Goal: Task Accomplishment & Management: Complete application form

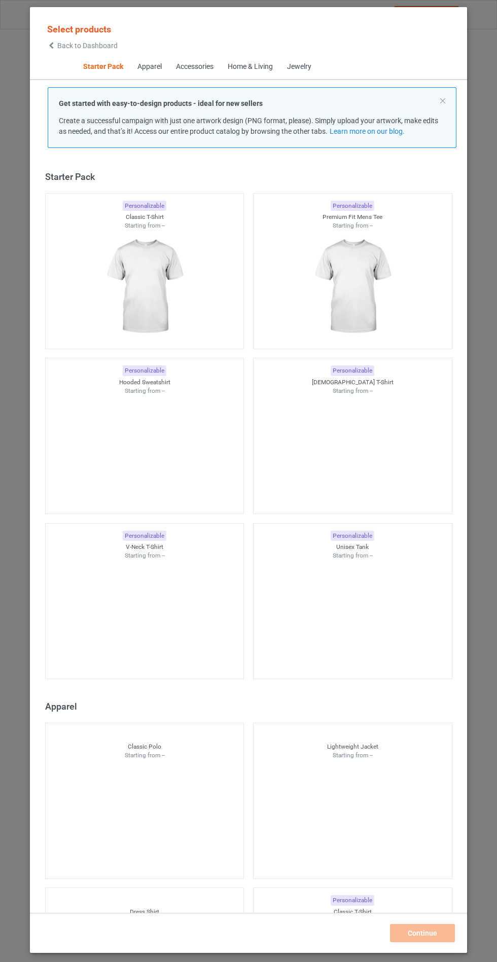
scroll to position [12, 0]
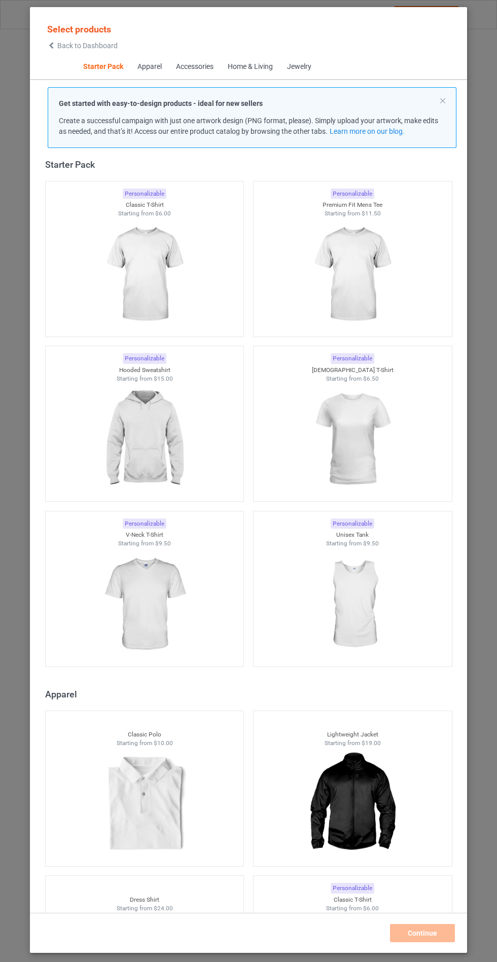
click at [184, 442] on img at bounding box center [144, 440] width 91 height 114
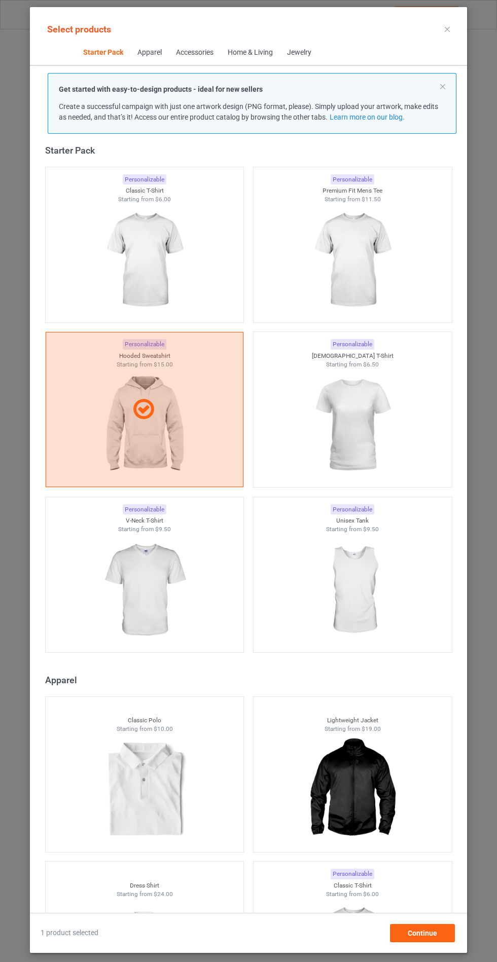
scroll to position [59, 0]
click at [417, 937] on span "Continue" at bounding box center [421, 933] width 29 height 8
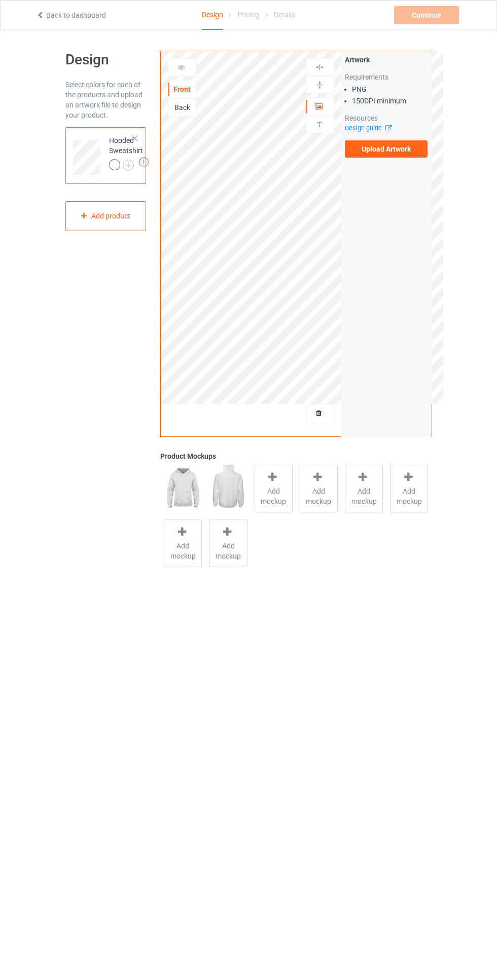
click at [413, 152] on label "Upload Artwork" at bounding box center [386, 148] width 83 height 17
click at [0, 0] on input "Upload Artwork" at bounding box center [0, 0] width 0 height 0
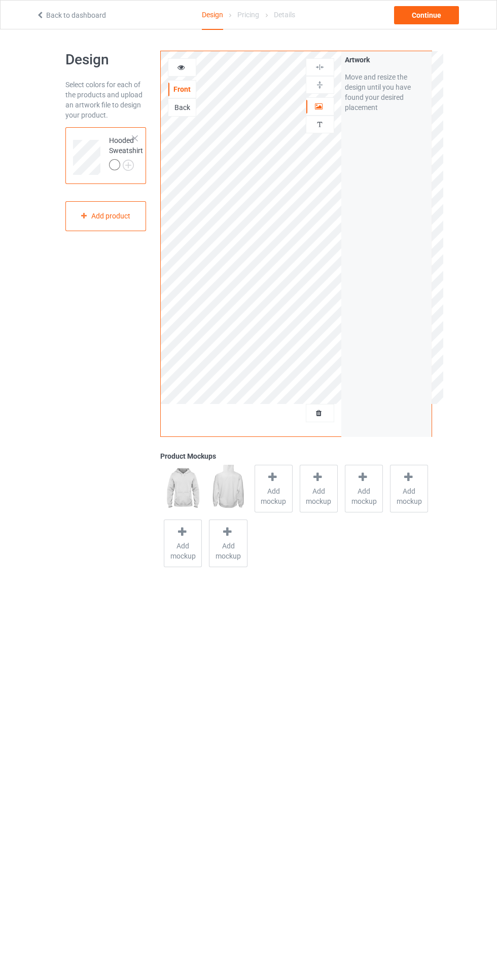
click at [269, 487] on span "Add mockup" at bounding box center [273, 496] width 37 height 20
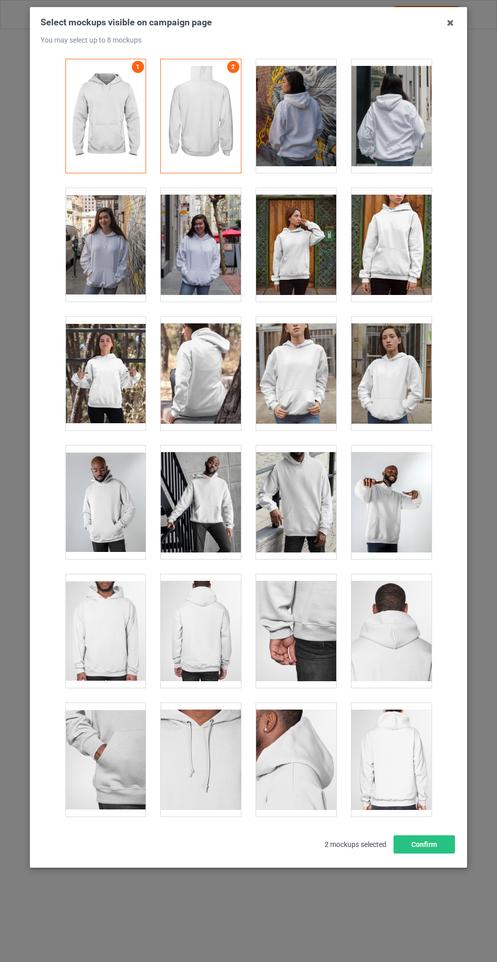
scroll to position [8179, 0]
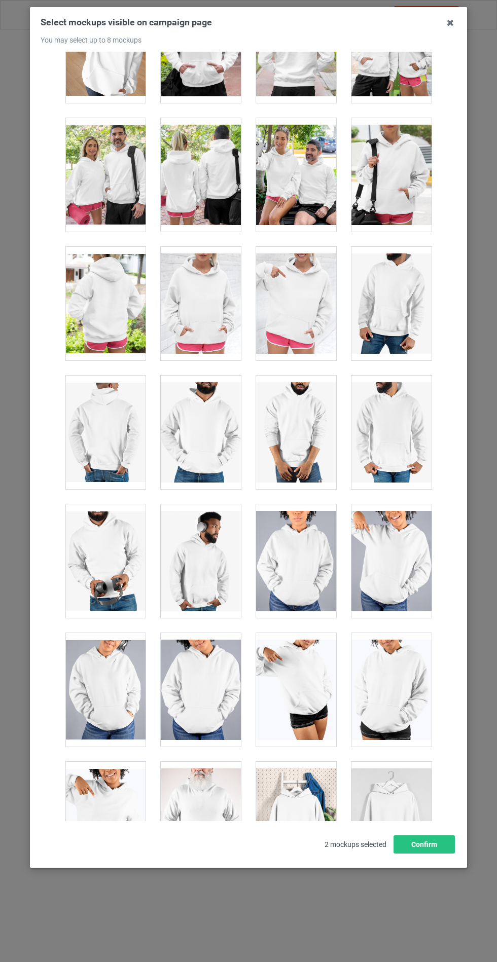
click at [206, 279] on div at bounding box center [201, 304] width 80 height 114
click at [429, 853] on button "Confirm" at bounding box center [423, 844] width 61 height 18
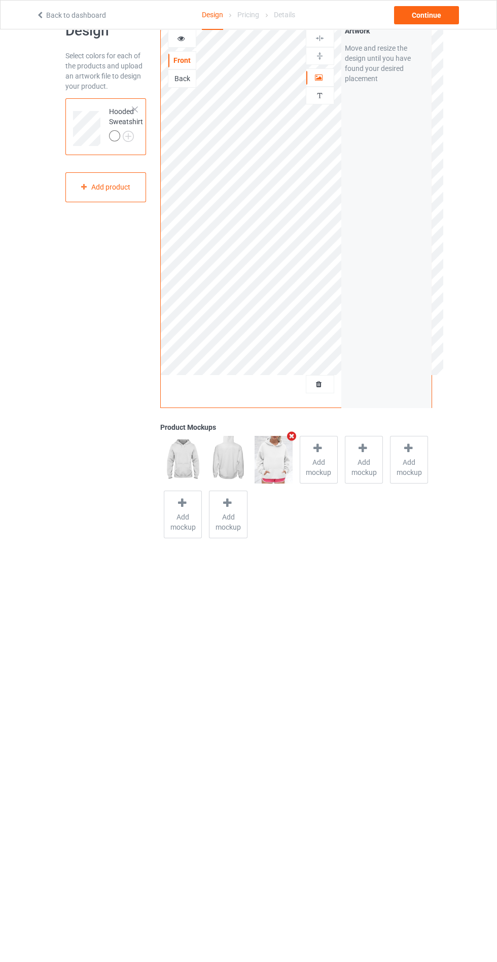
click at [141, 141] on div at bounding box center [126, 137] width 34 height 14
click at [0, 0] on img at bounding box center [0, 0] width 0 height 0
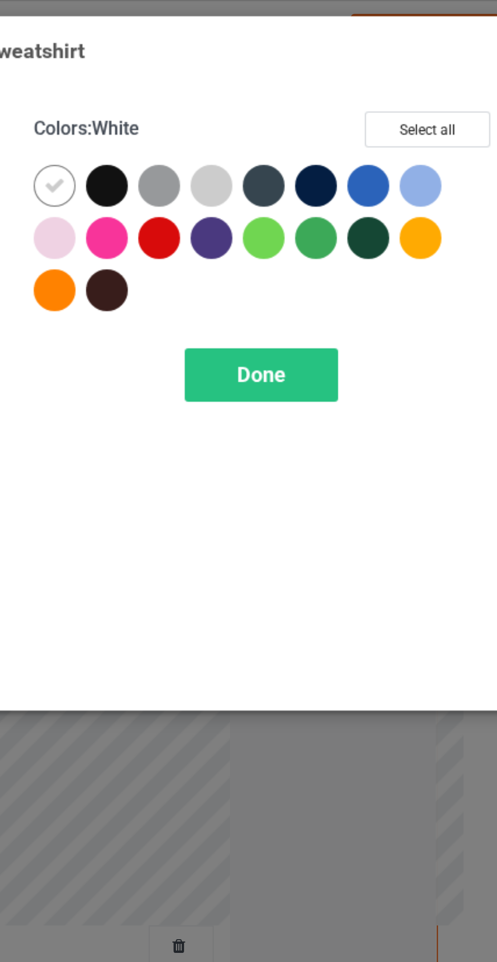
click at [284, 84] on div at bounding box center [287, 81] width 18 height 18
click at [354, 82] on div at bounding box center [356, 81] width 18 height 18
click at [376, 80] on div at bounding box center [378, 81] width 18 height 18
click at [327, 109] on div at bounding box center [333, 104] width 18 height 18
click at [286, 134] on div at bounding box center [287, 127] width 18 height 18
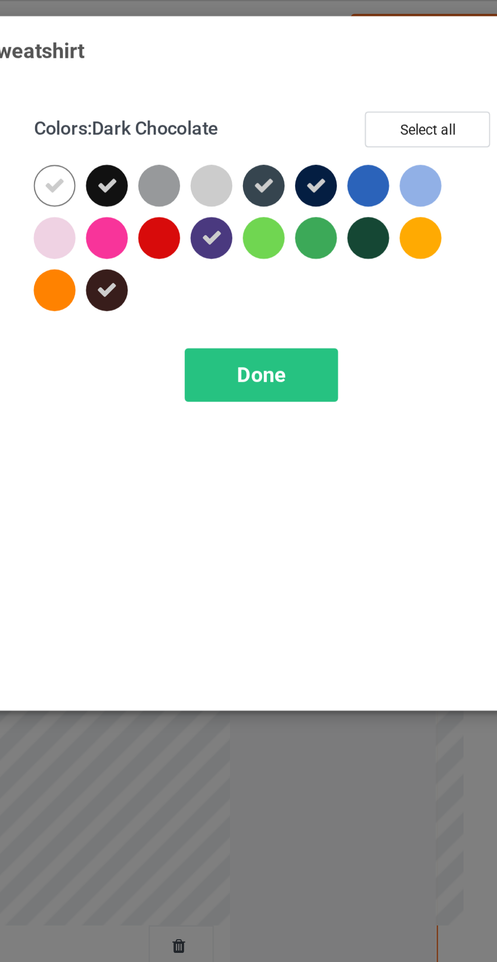
click at [351, 165] on span "Done" at bounding box center [354, 163] width 21 height 11
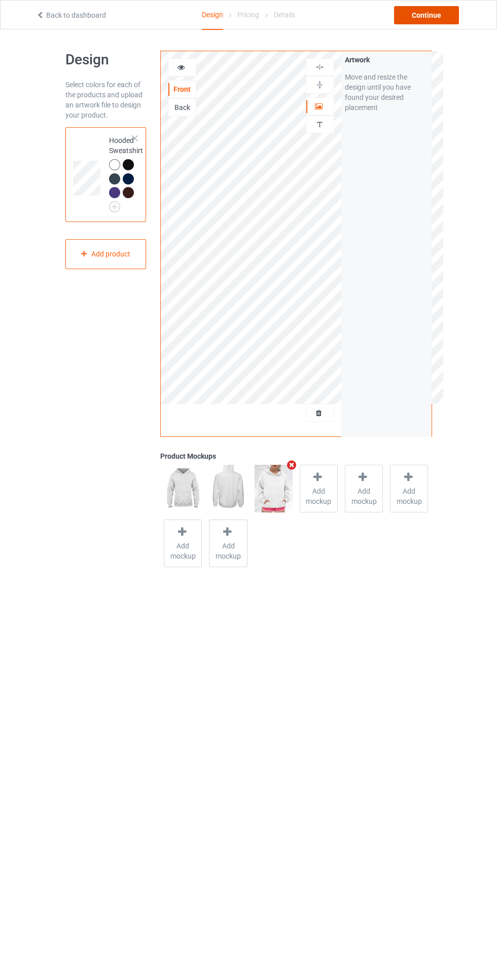
click at [423, 15] on div "Continue" at bounding box center [426, 15] width 65 height 18
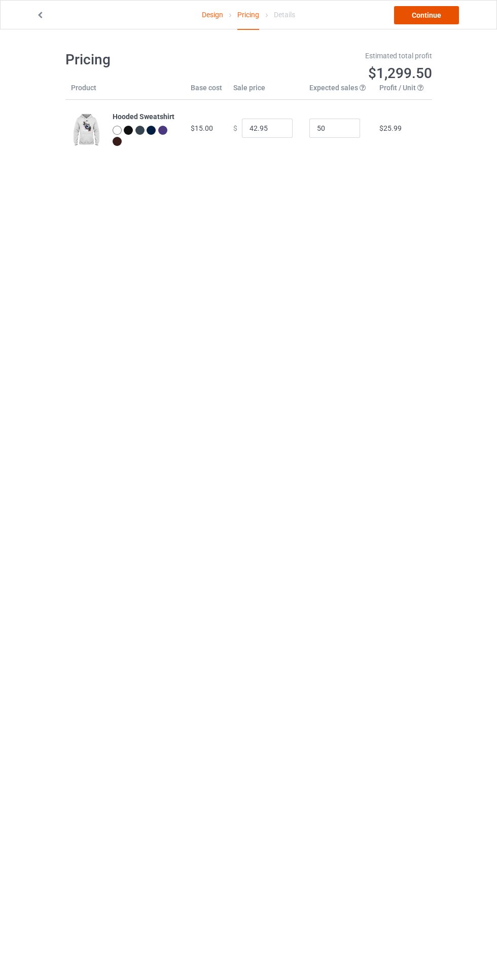
click at [429, 15] on link "Continue" at bounding box center [426, 15] width 65 height 18
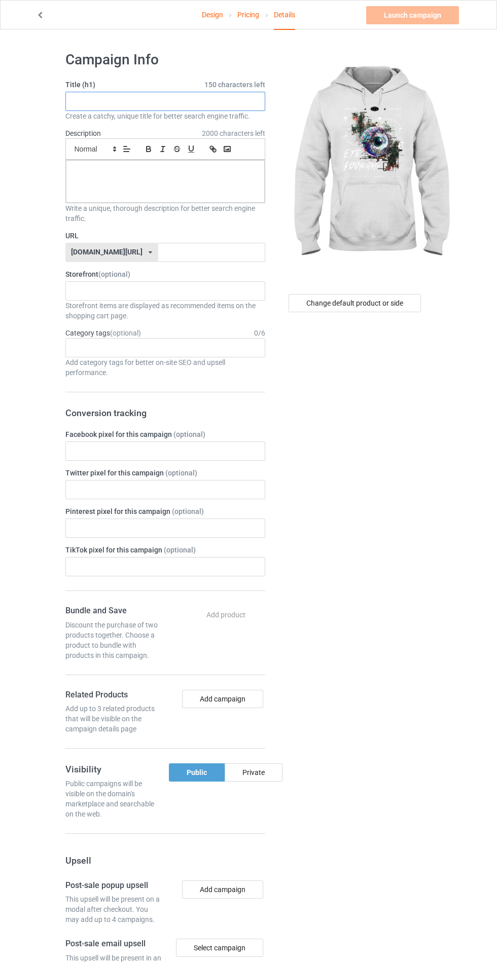
click at [221, 99] on input "text" at bounding box center [165, 101] width 200 height 19
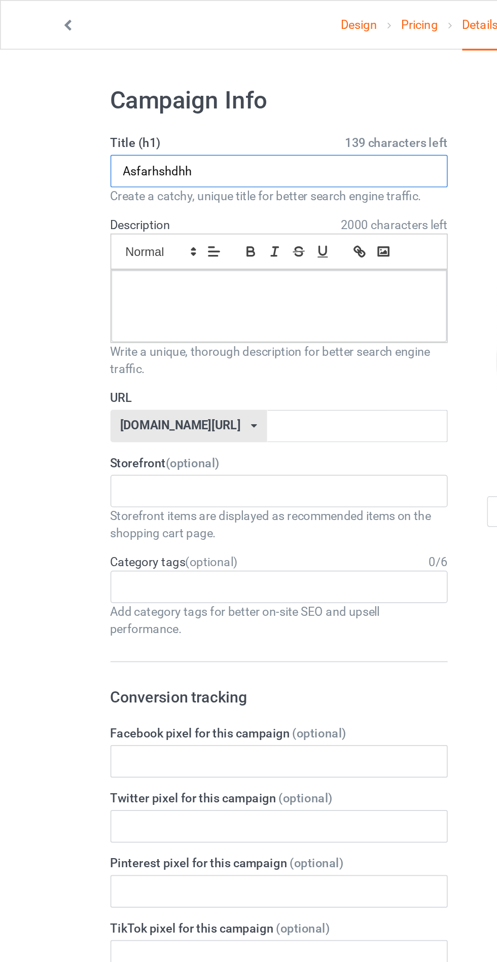
type input "Asfarhshdhh"
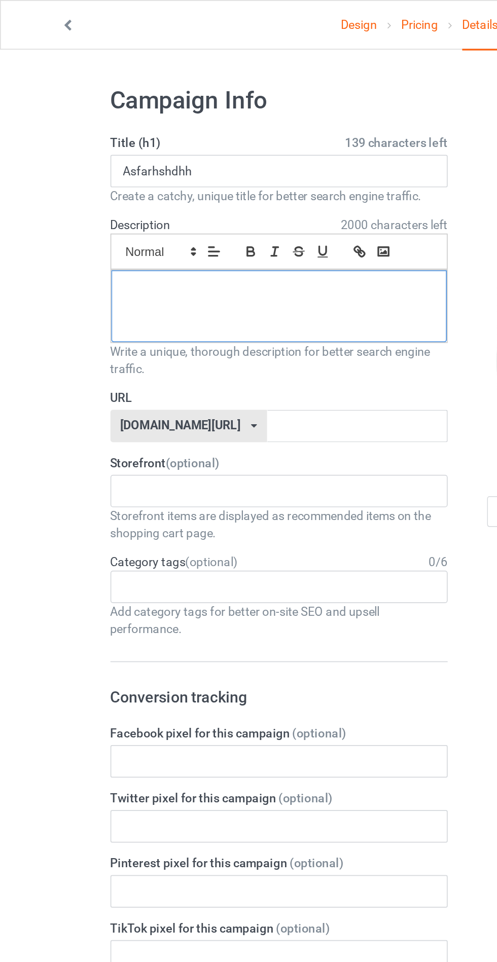
click at [97, 198] on div at bounding box center [165, 181] width 199 height 43
click at [229, 250] on input "text" at bounding box center [211, 252] width 107 height 19
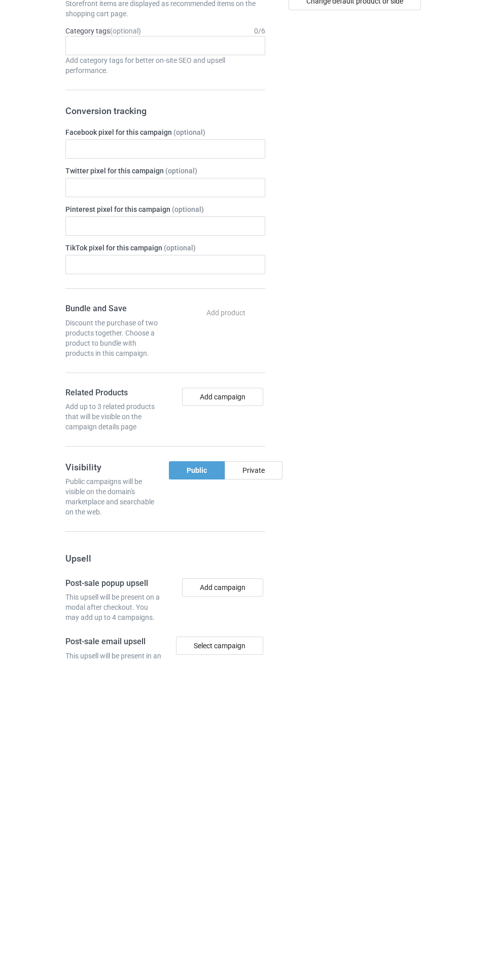
type input "Hahshshsujs"
click at [253, 770] on div "Private" at bounding box center [253, 772] width 58 height 18
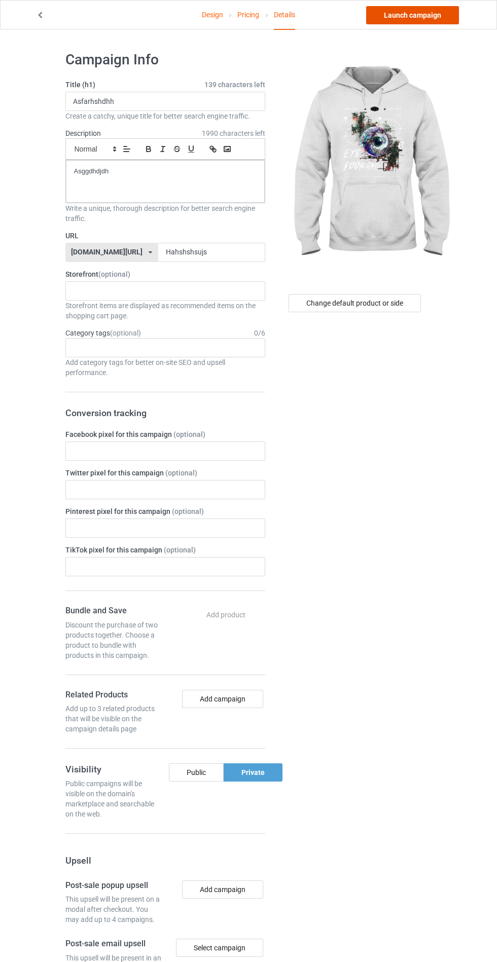
click at [431, 15] on link "Launch campaign" at bounding box center [412, 15] width 93 height 18
